Goal: Task Accomplishment & Management: Manage account settings

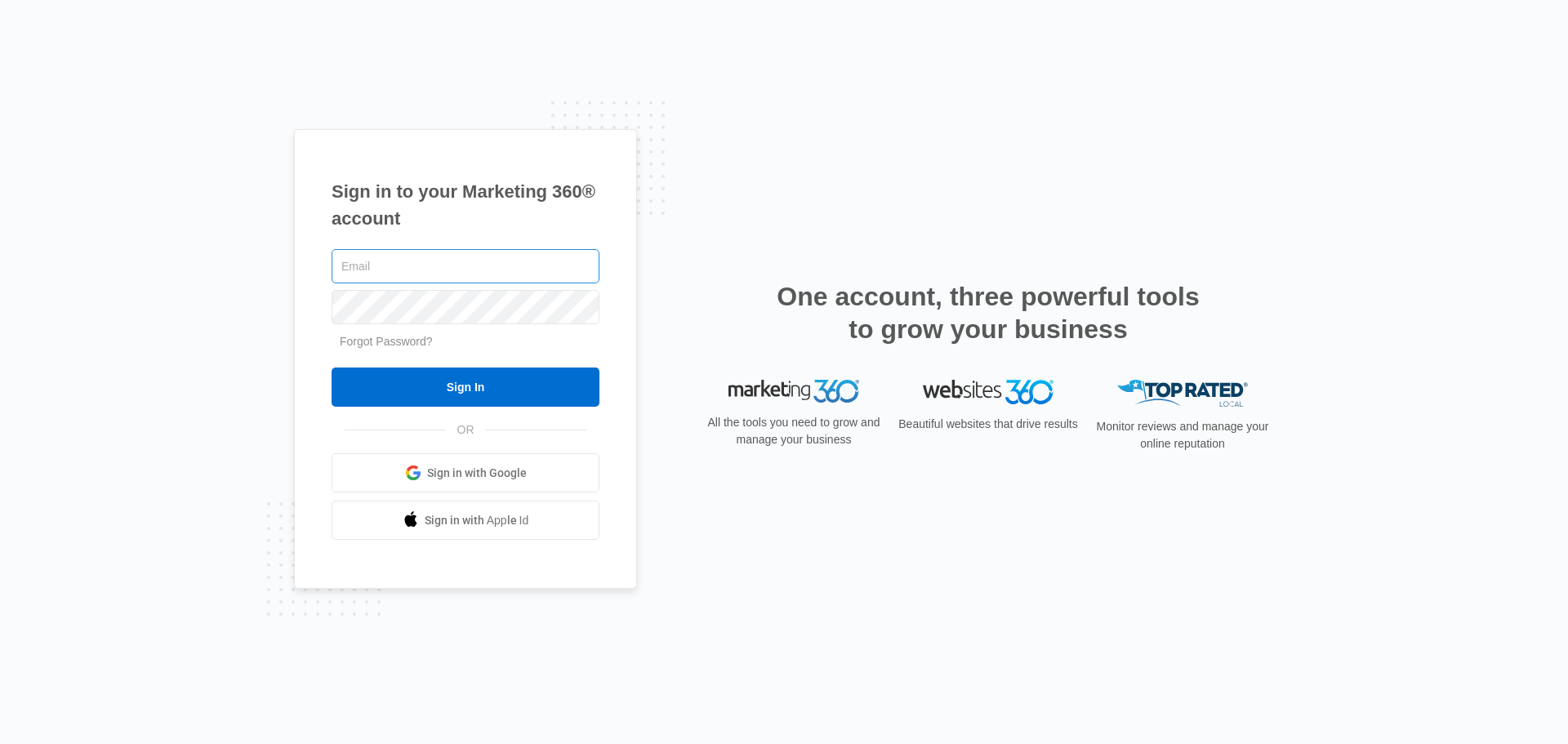
click at [472, 273] on input "text" at bounding box center [466, 266] width 268 height 34
click at [463, 469] on span "Sign in with Google" at bounding box center [476, 474] width 99 height 18
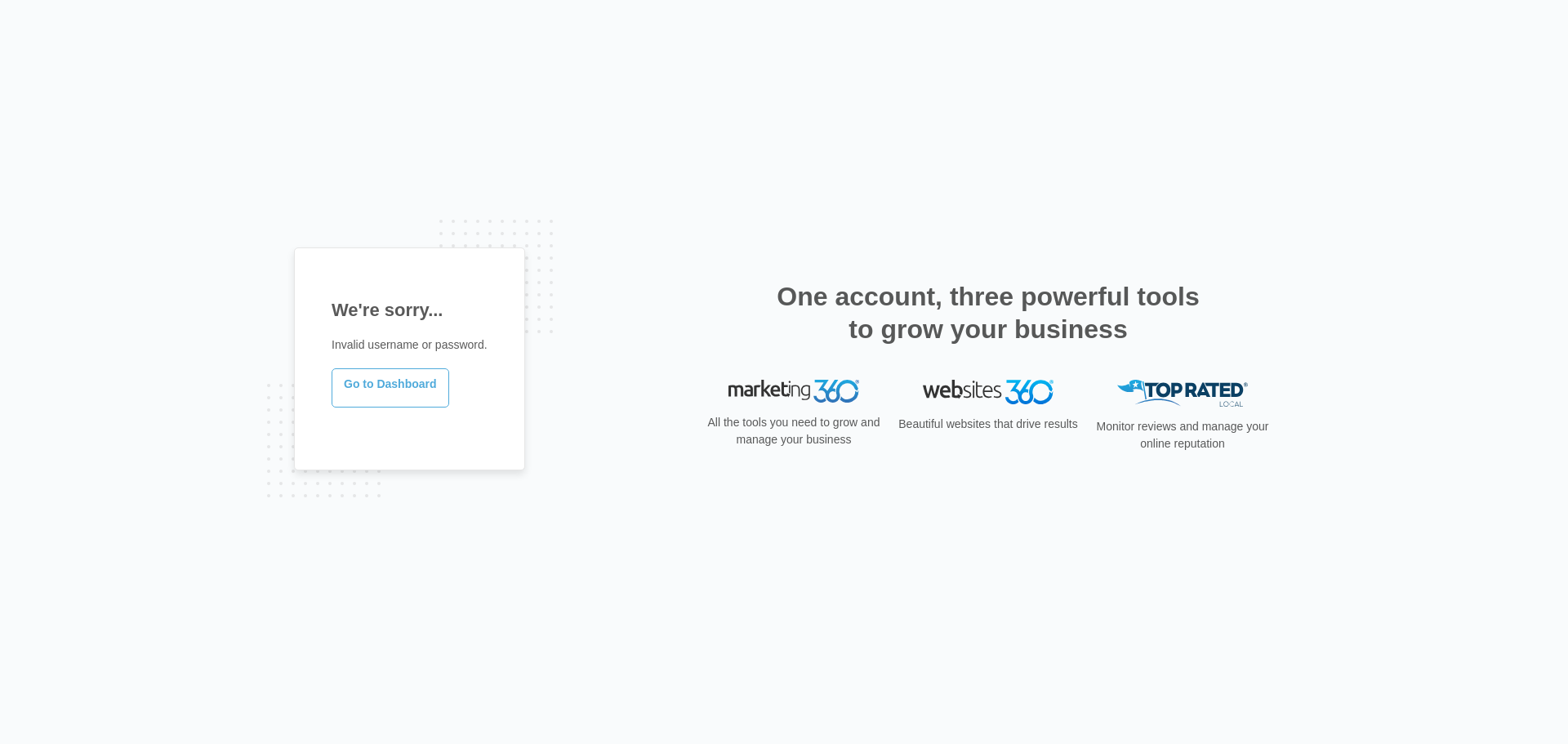
click at [403, 385] on link "Go to Dashboard" at bounding box center [390, 388] width 118 height 39
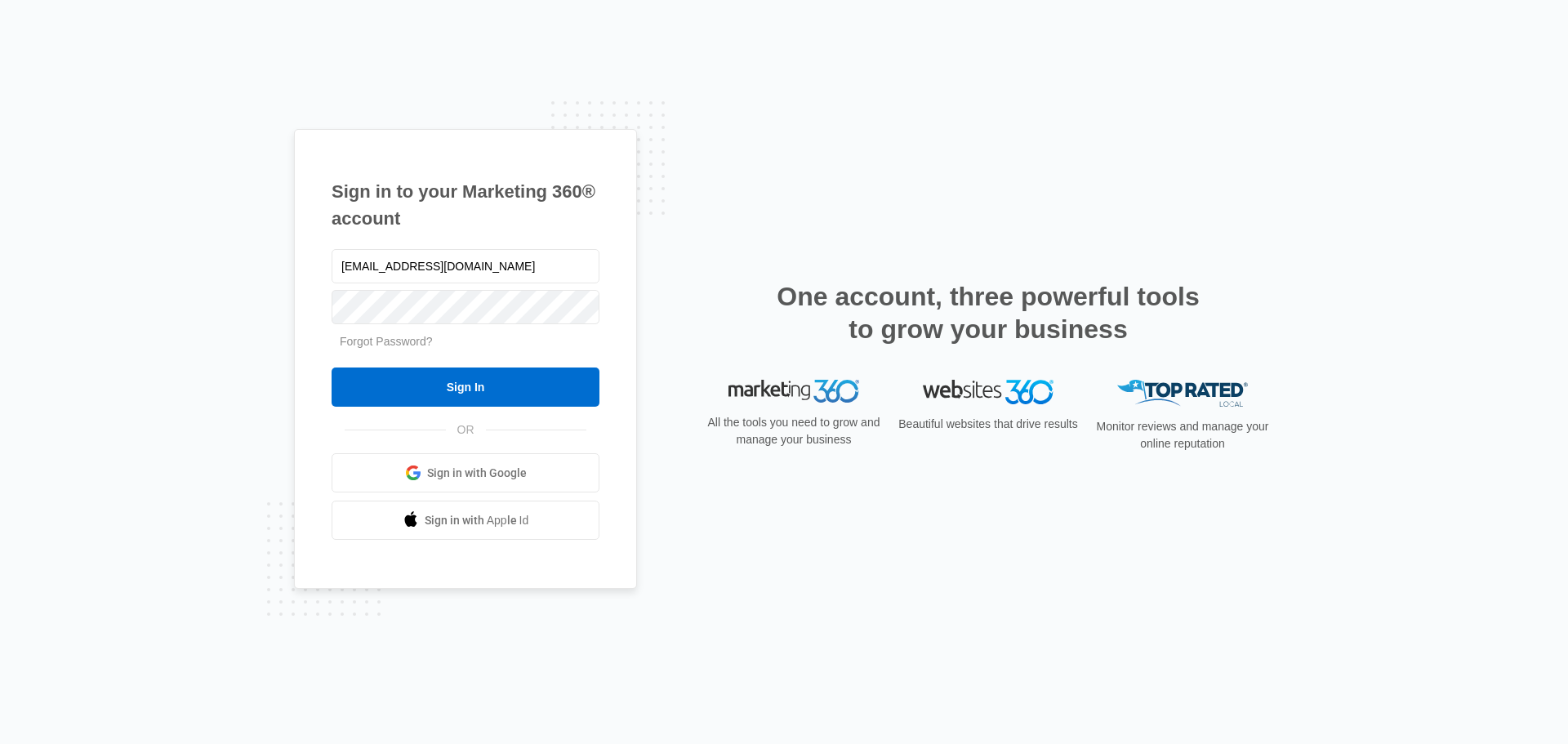
type input "[EMAIL_ADDRESS][DOMAIN_NAME]"
click at [331, 368] on input "Sign In" at bounding box center [466, 387] width 268 height 39
